Goal: Task Accomplishment & Management: Manage account settings

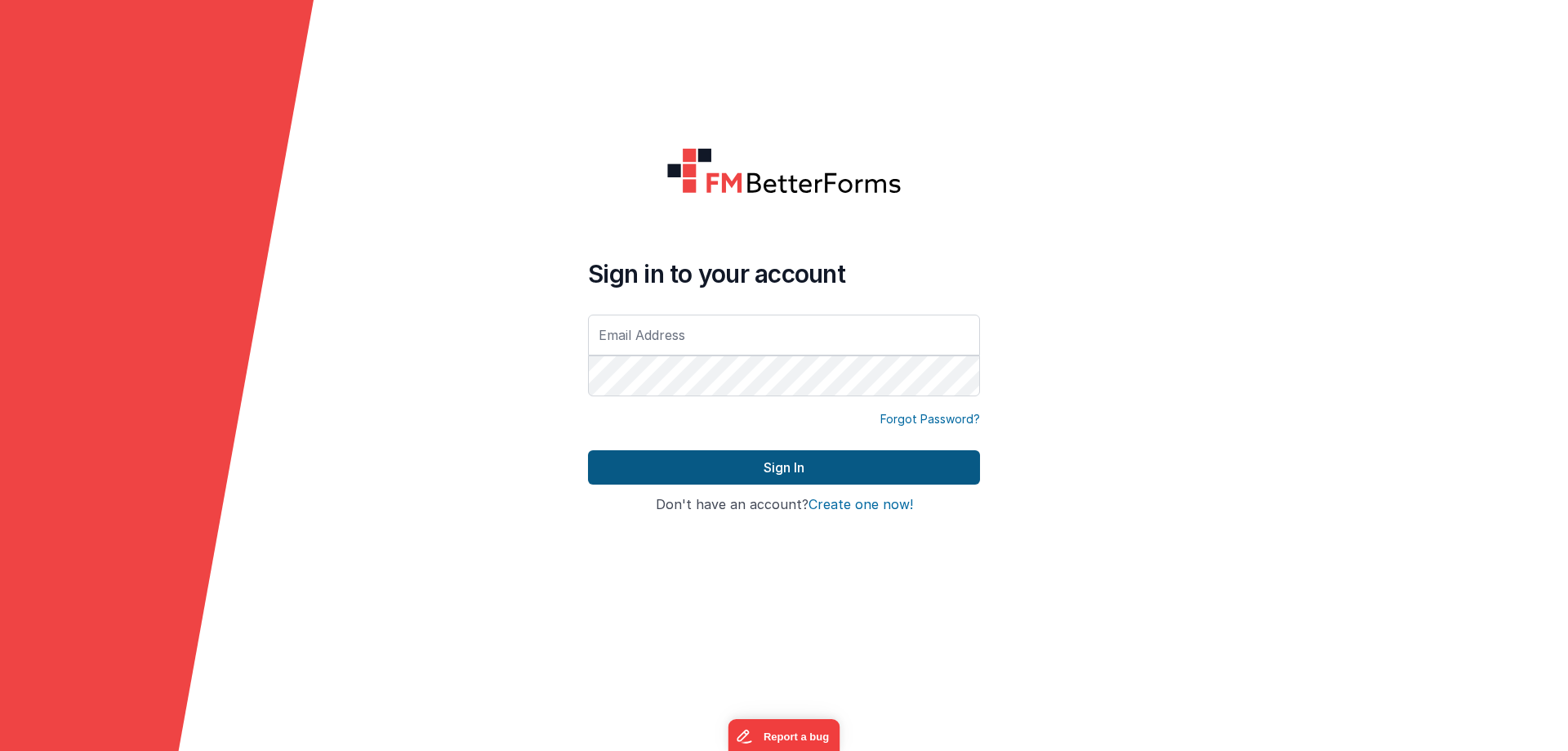
type input "[PERSON_NAME][EMAIL_ADDRESS][DOMAIN_NAME]"
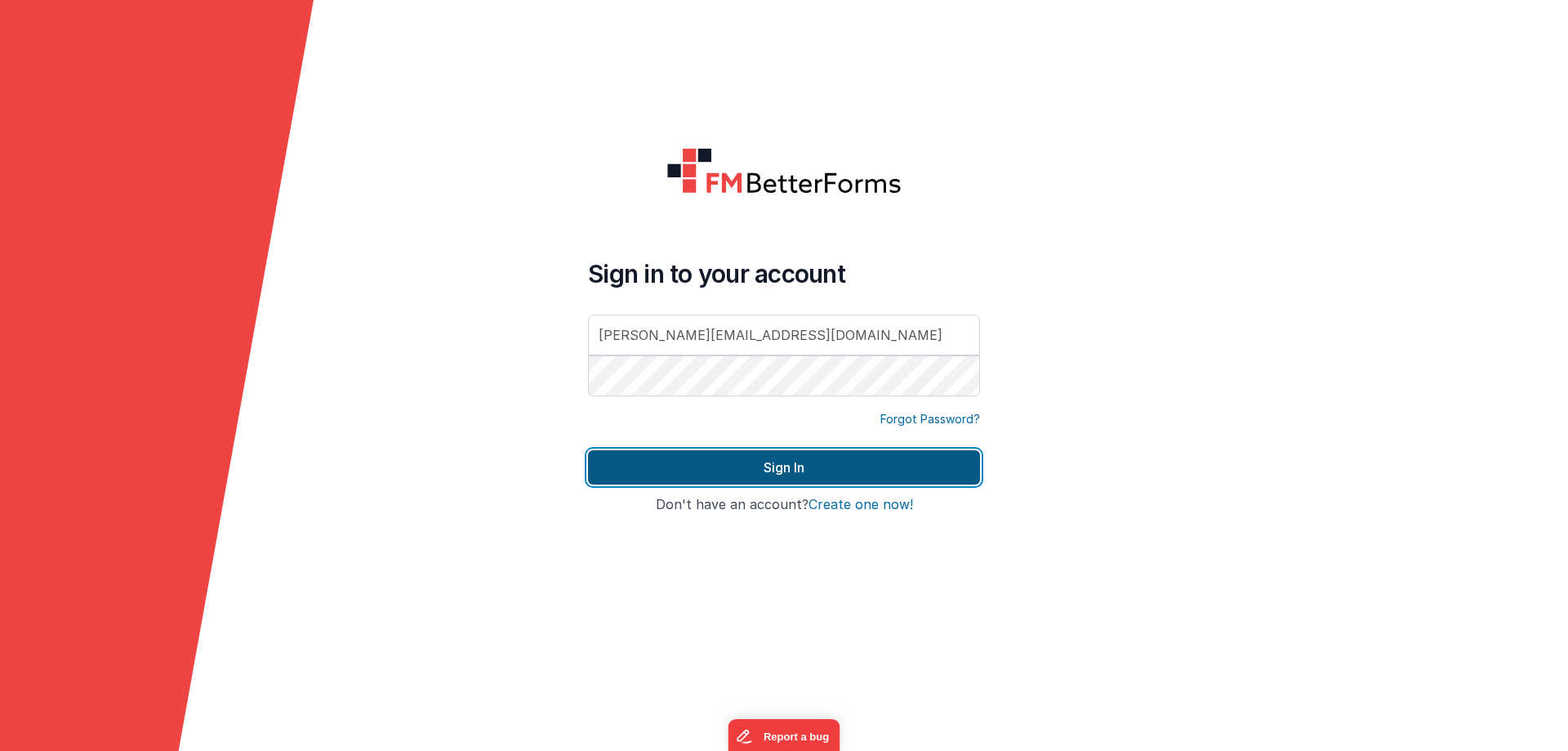
click at [762, 470] on button "Sign In" at bounding box center [783, 467] width 392 height 34
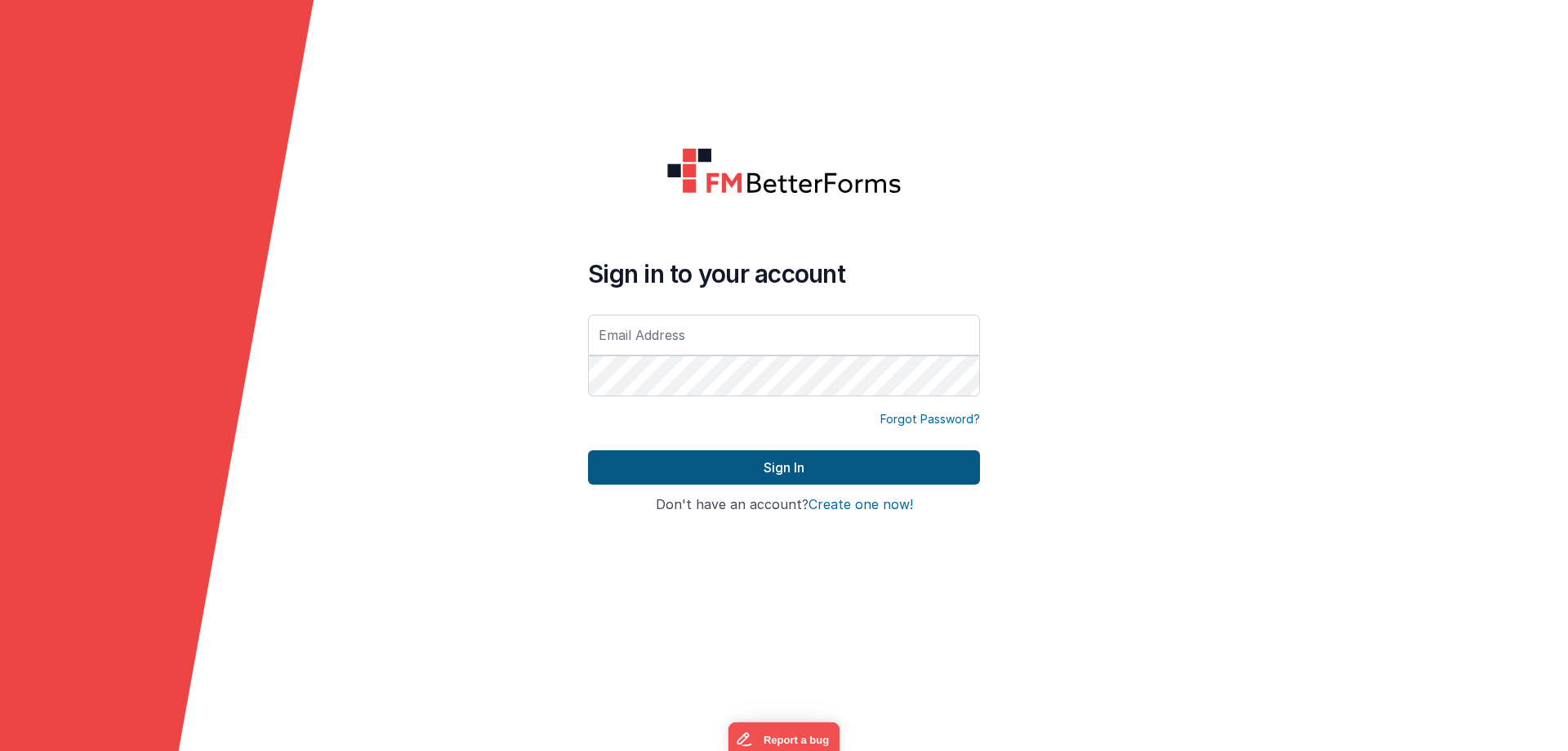
type input "[PERSON_NAME][EMAIL_ADDRESS][DOMAIN_NAME]"
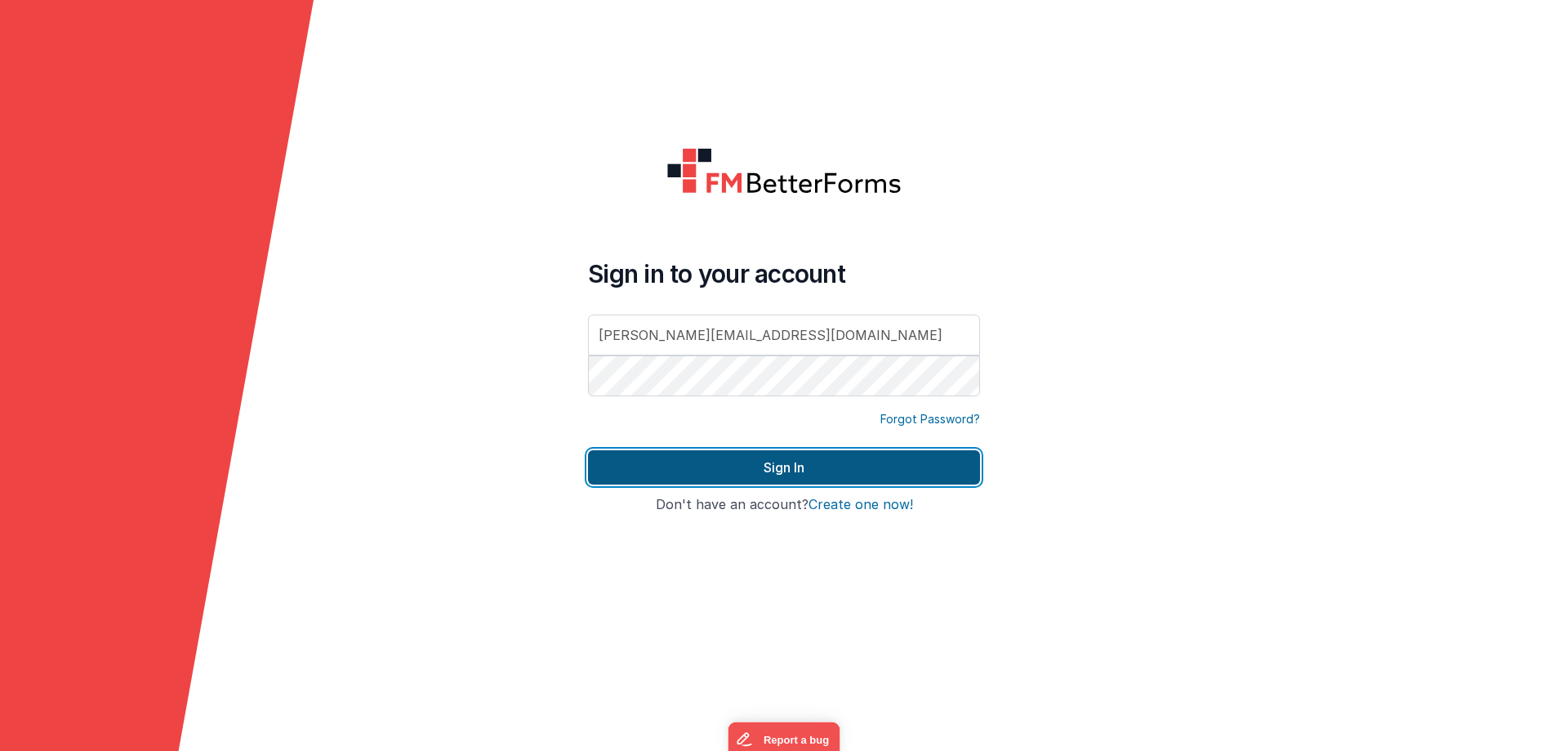
click at [798, 467] on button "Sign In" at bounding box center [783, 467] width 392 height 34
